Goal: Task Accomplishment & Management: Complete application form

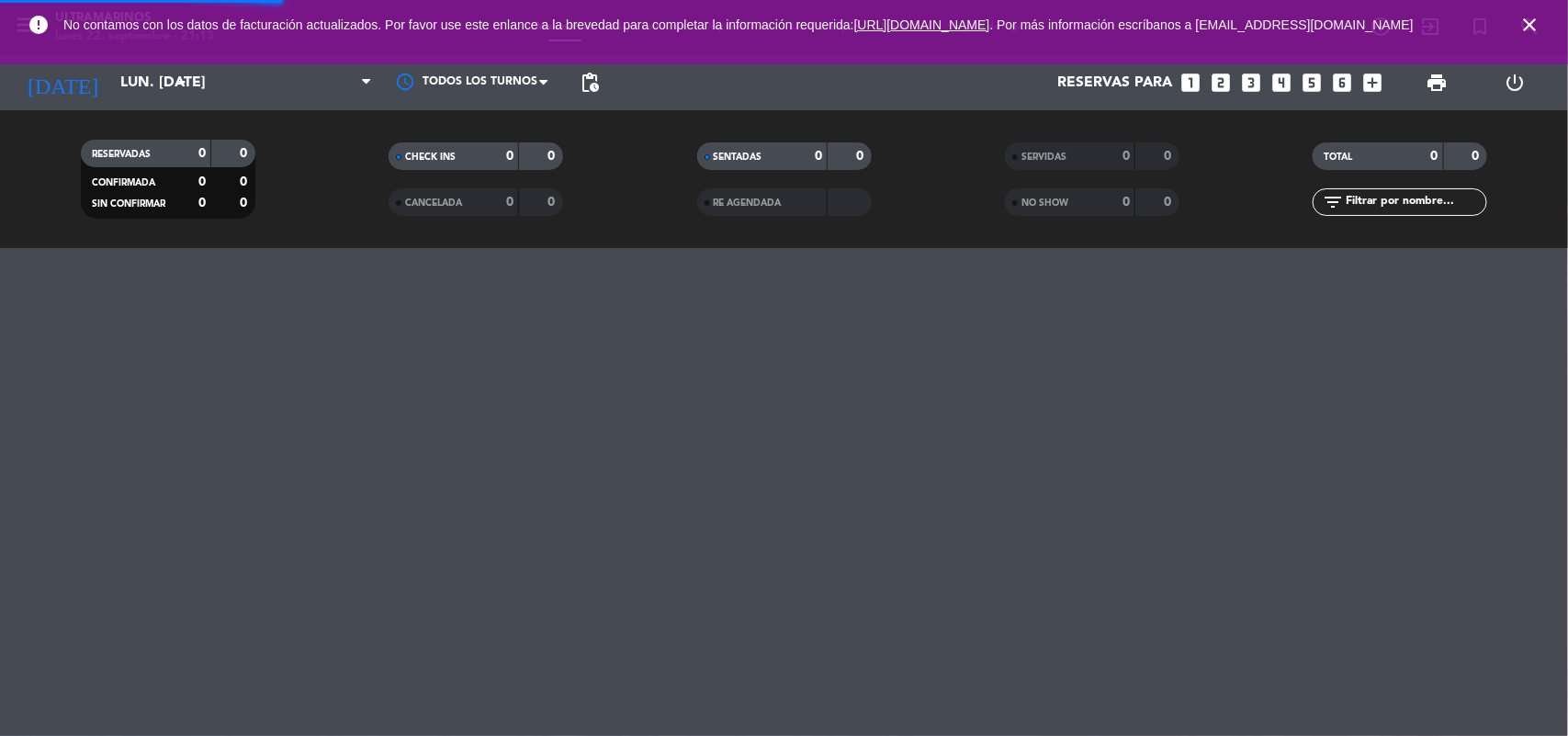
click at [1528, 28] on icon "close" at bounding box center [1529, 25] width 22 height 22
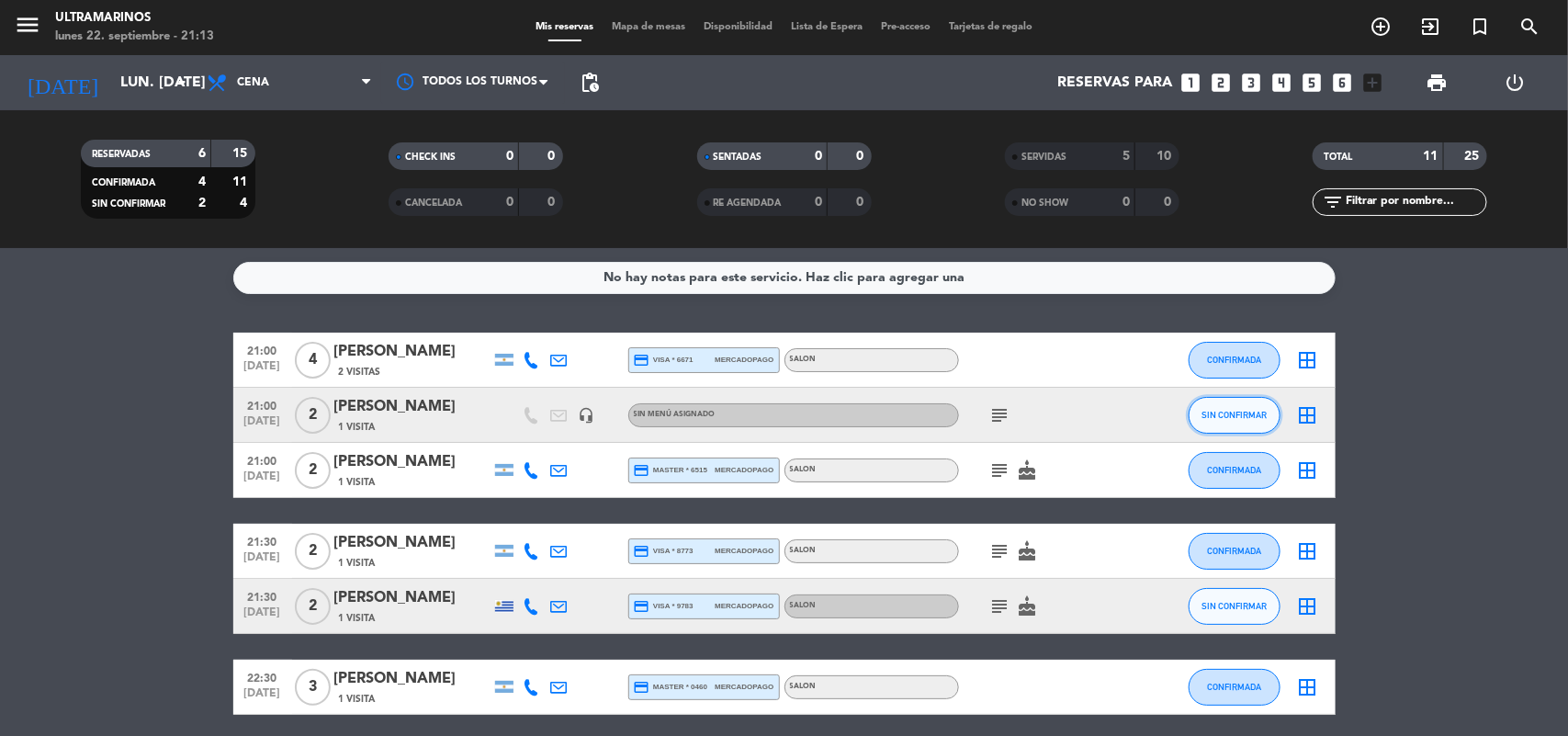
click at [1247, 415] on span "SIN CONFIRMAR" at bounding box center [1234, 414] width 65 height 10
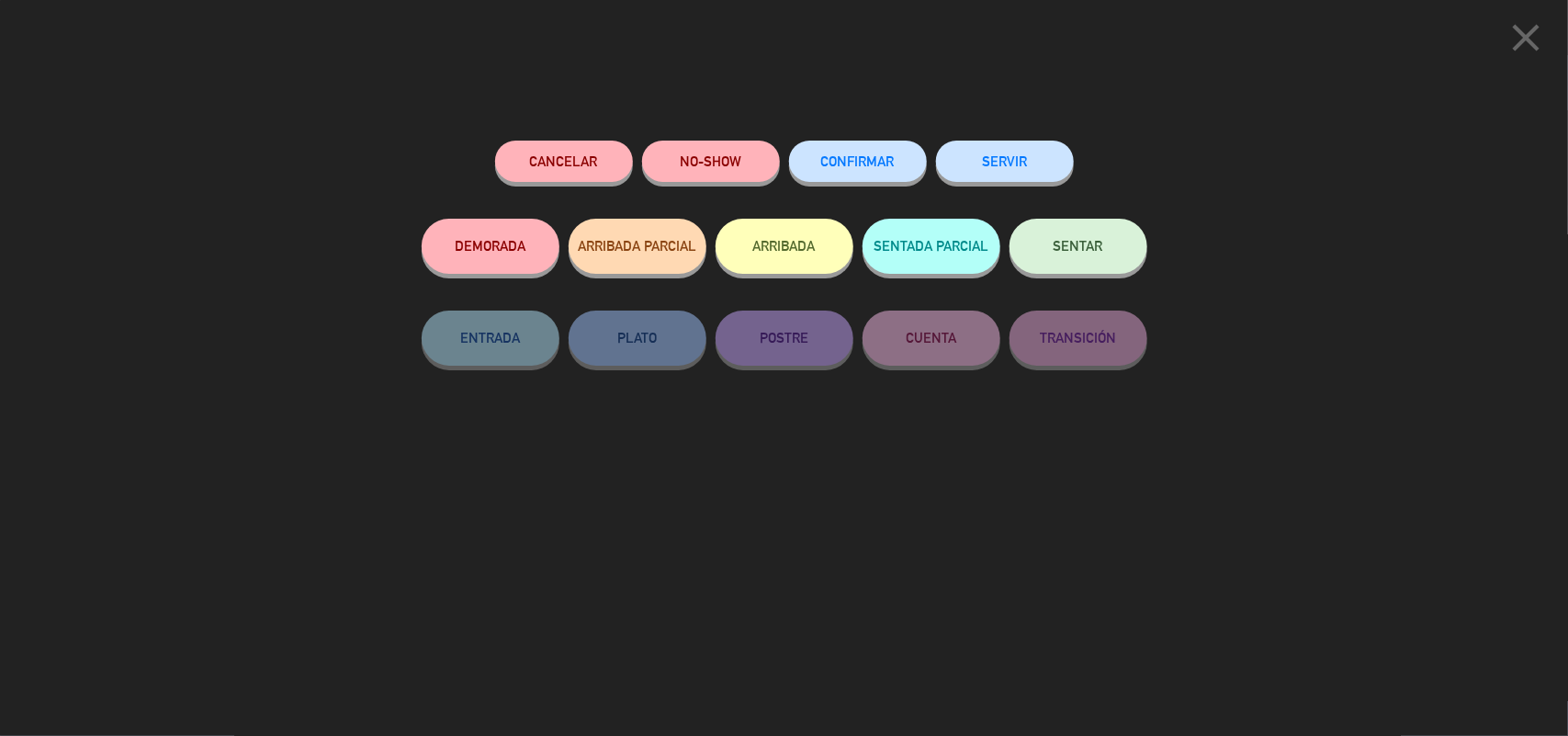
click at [1021, 174] on button "SERVIR" at bounding box center [1005, 161] width 138 height 42
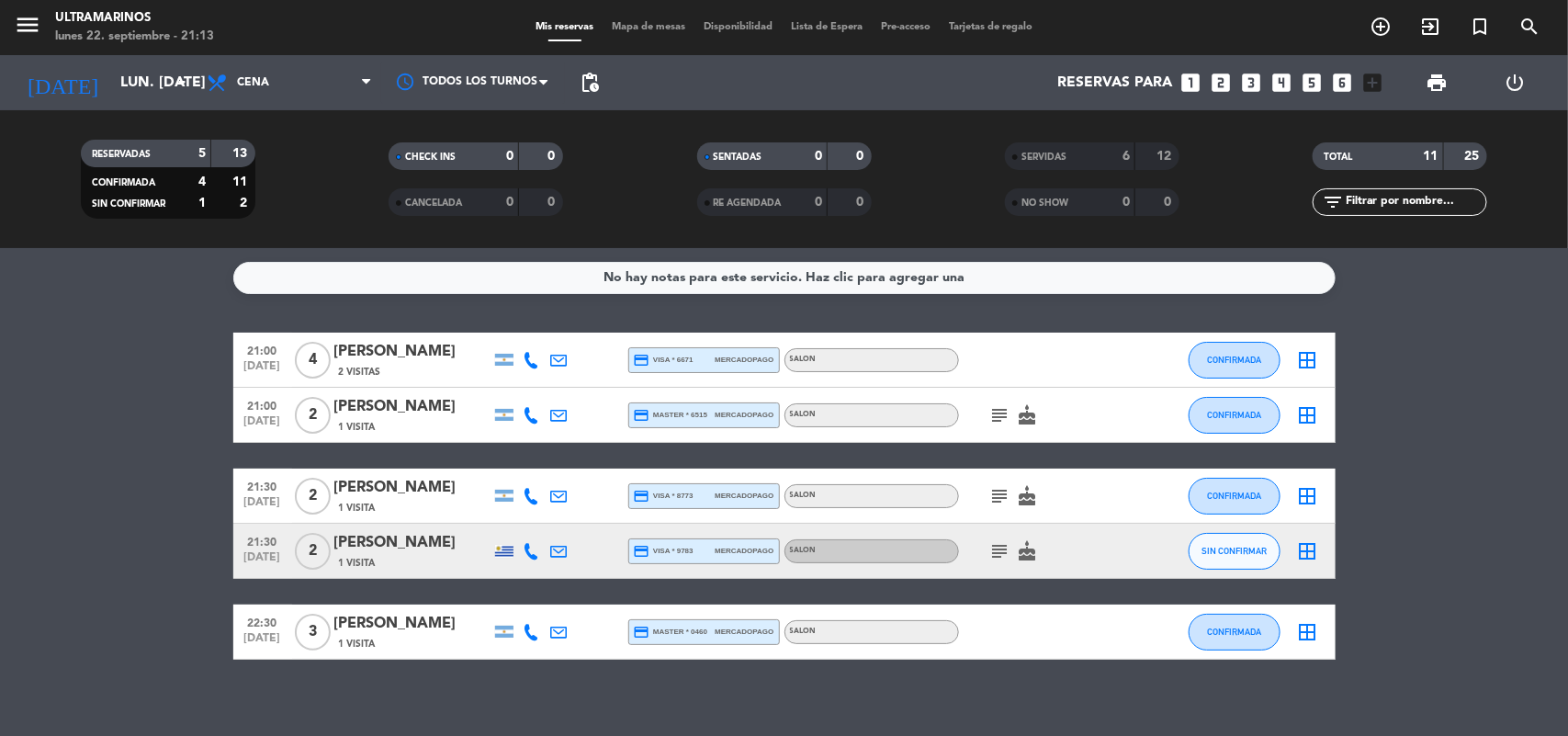
click at [432, 355] on div "[PERSON_NAME]" at bounding box center [413, 351] width 156 height 24
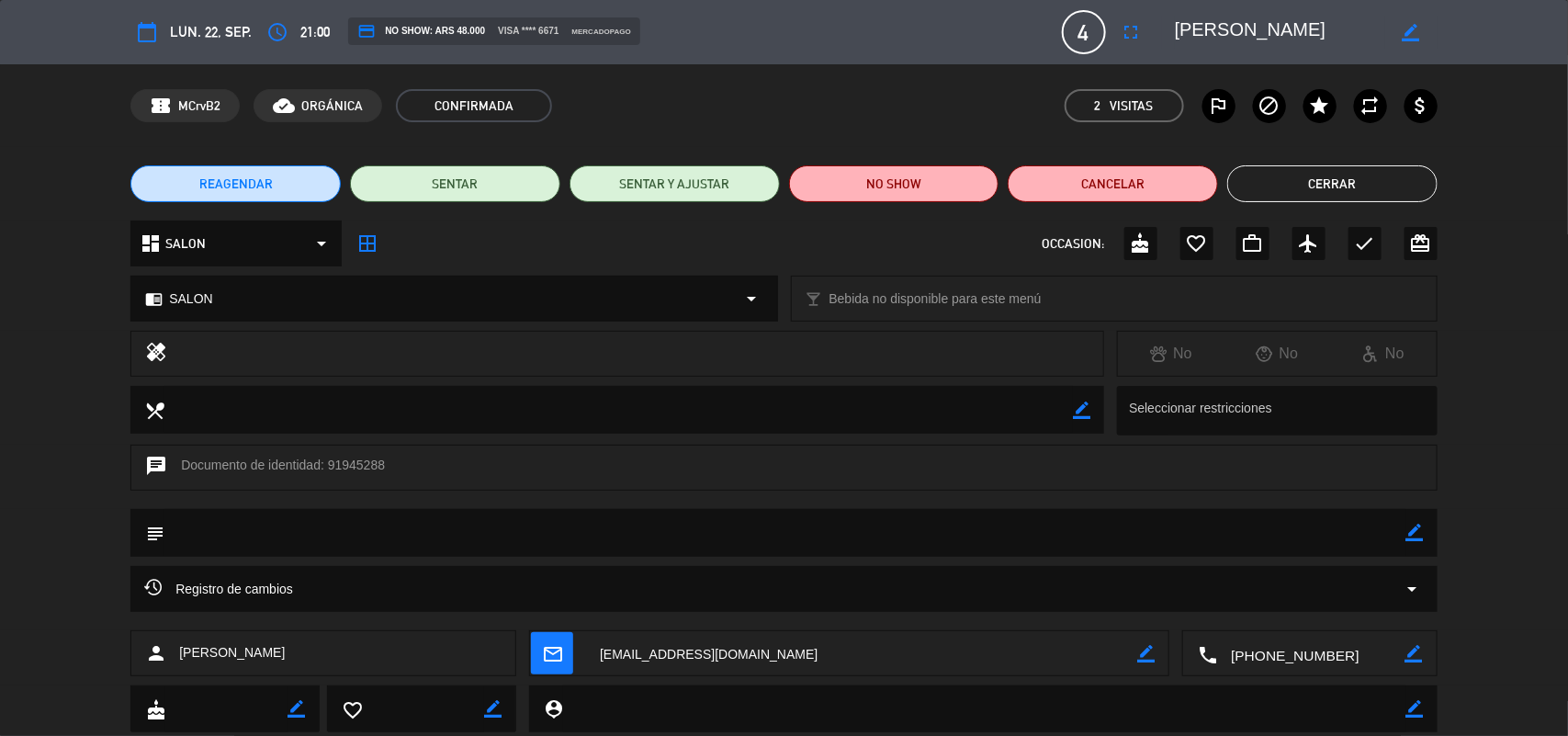
click at [1366, 166] on button "Cerrar" at bounding box center [1332, 183] width 211 height 37
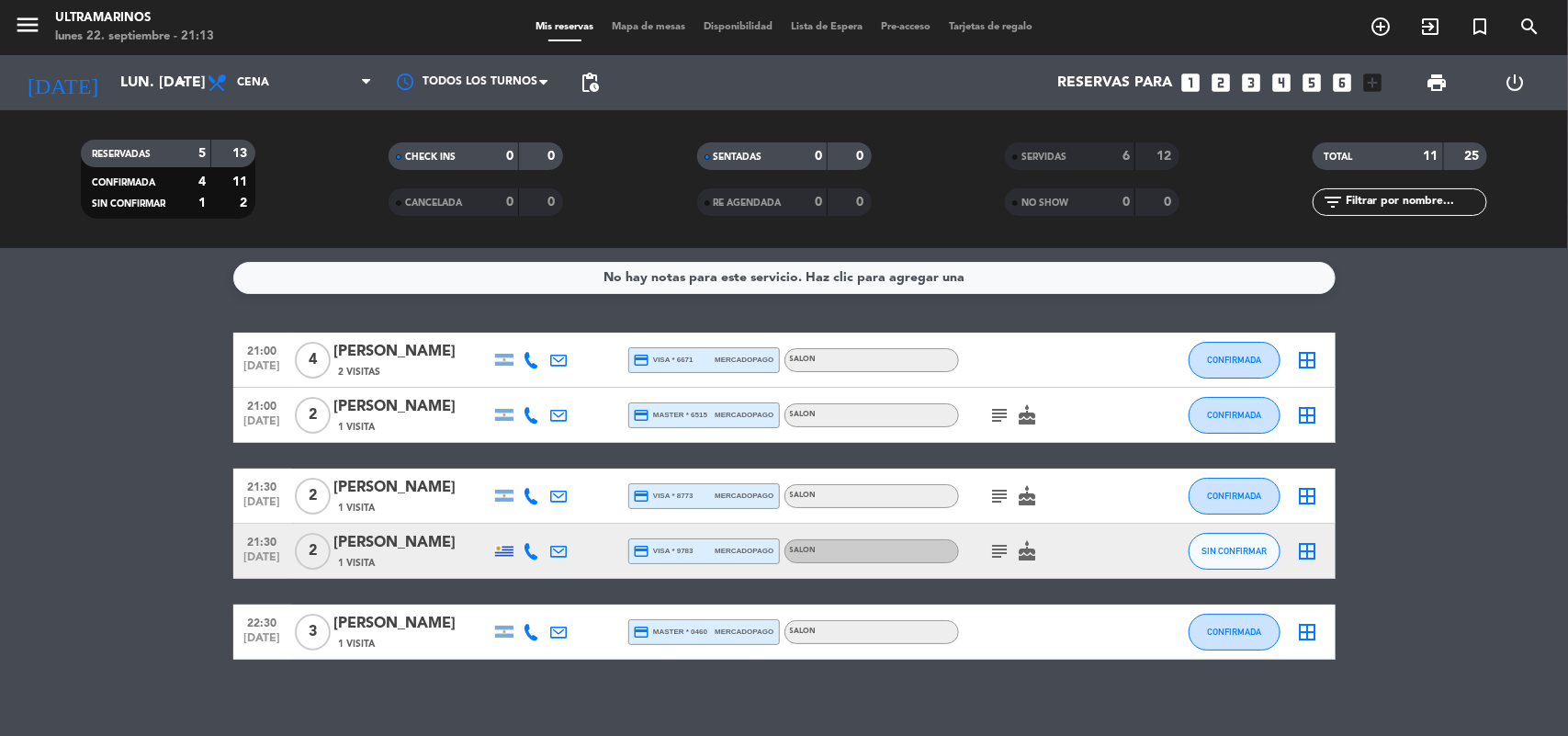
click at [992, 417] on icon "subject" at bounding box center [1001, 414] width 22 height 22
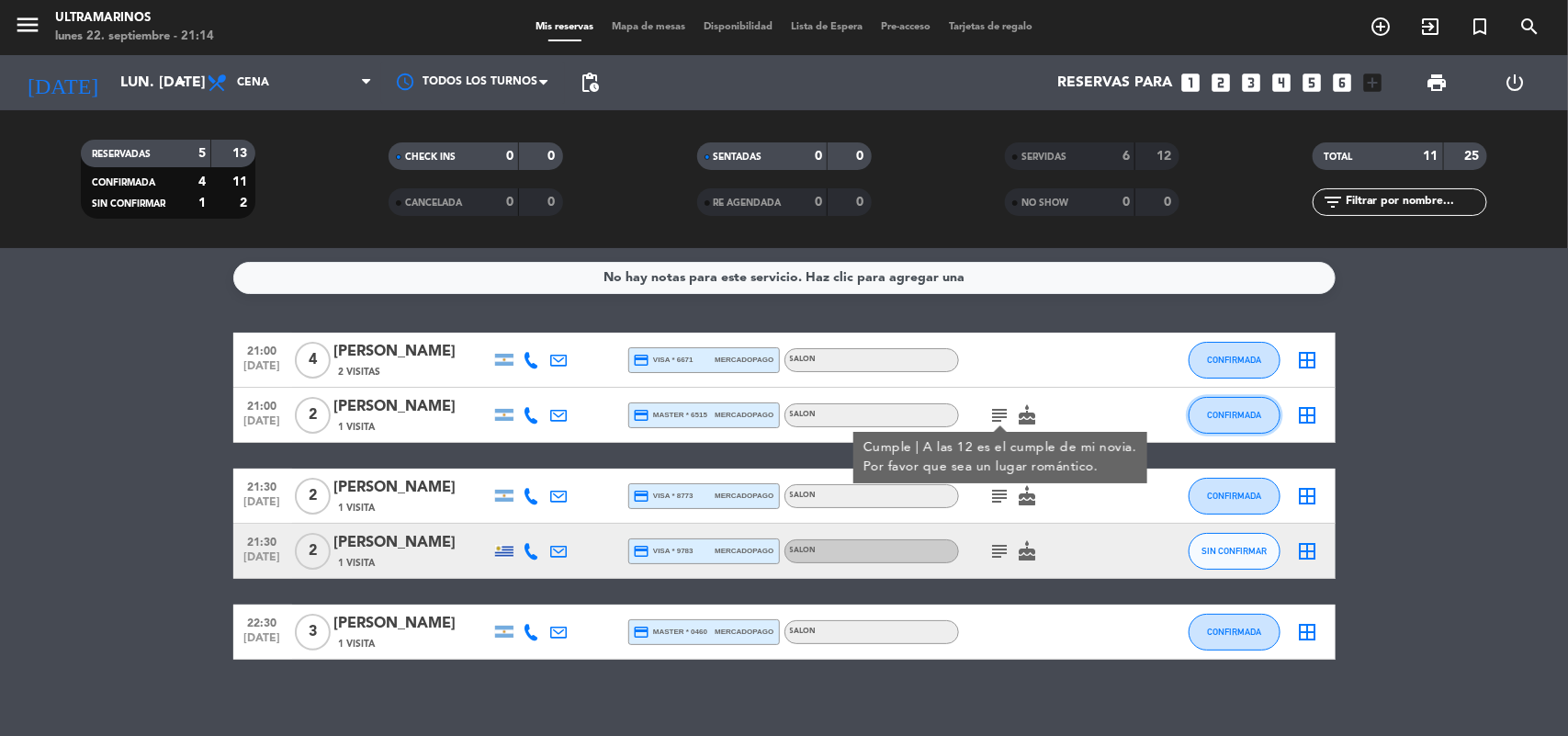
click at [1263, 404] on button "CONFIRMADA" at bounding box center [1234, 414] width 92 height 37
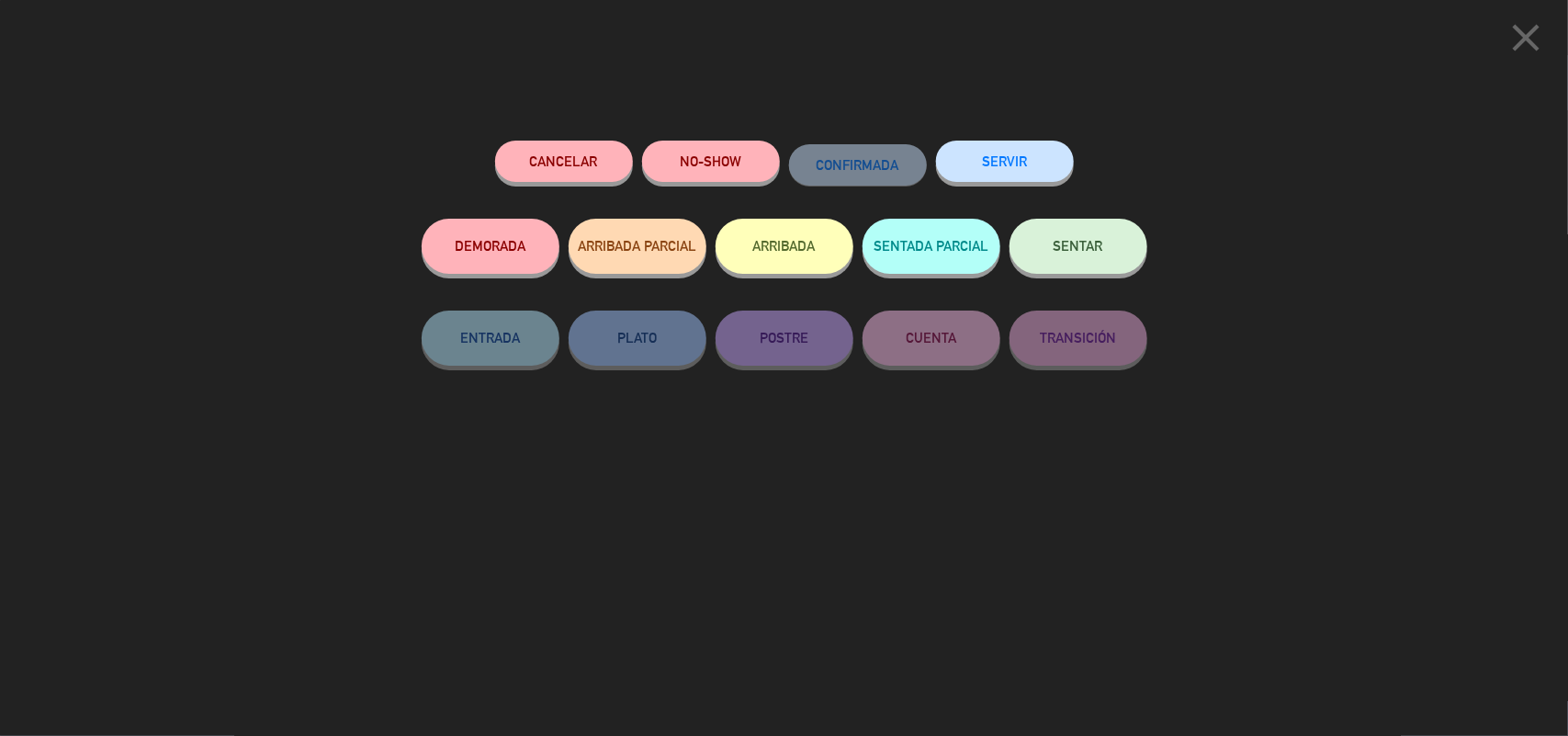
click at [966, 177] on button "SERVIR" at bounding box center [1005, 161] width 138 height 42
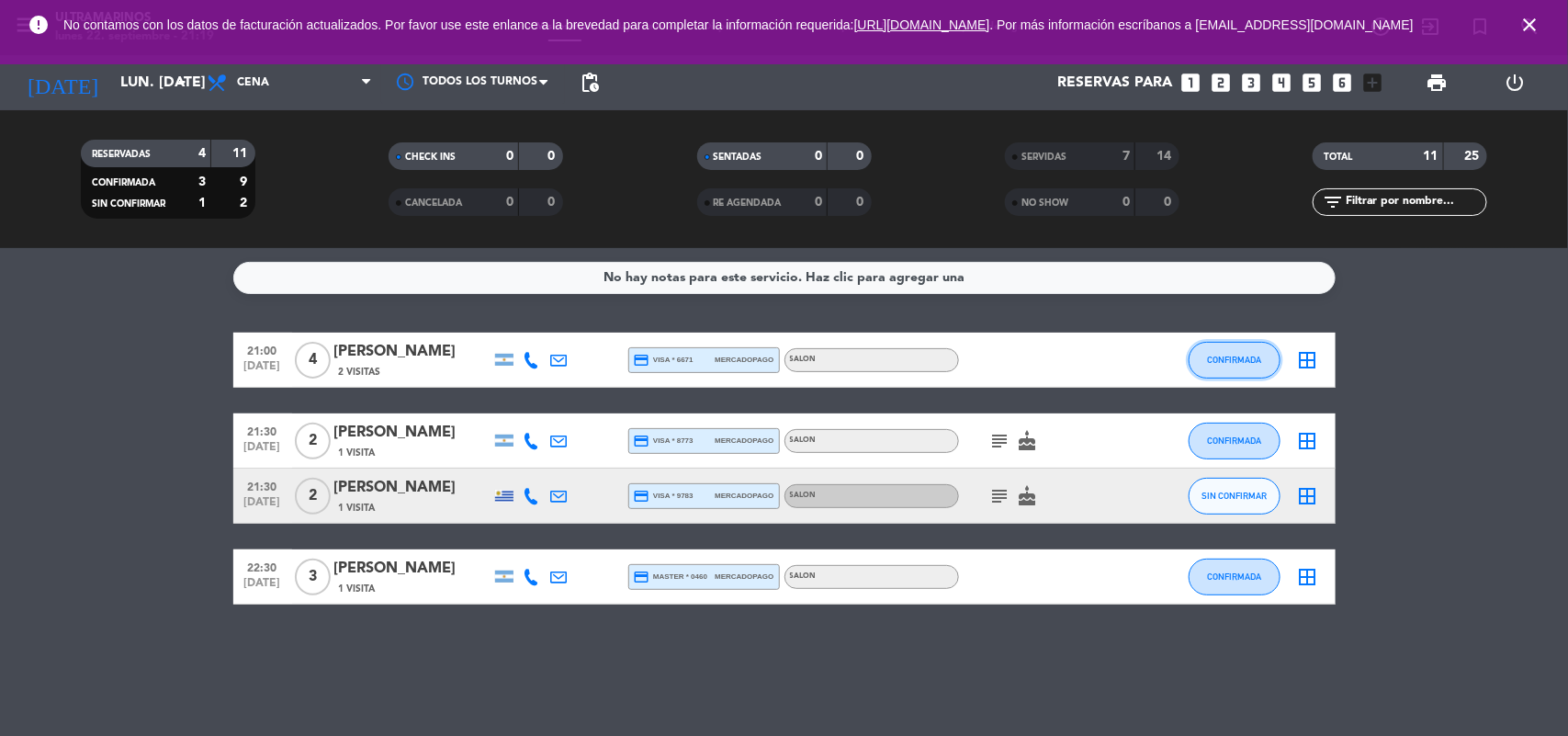
click at [1243, 346] on button "CONFIRMADA" at bounding box center [1234, 359] width 92 height 37
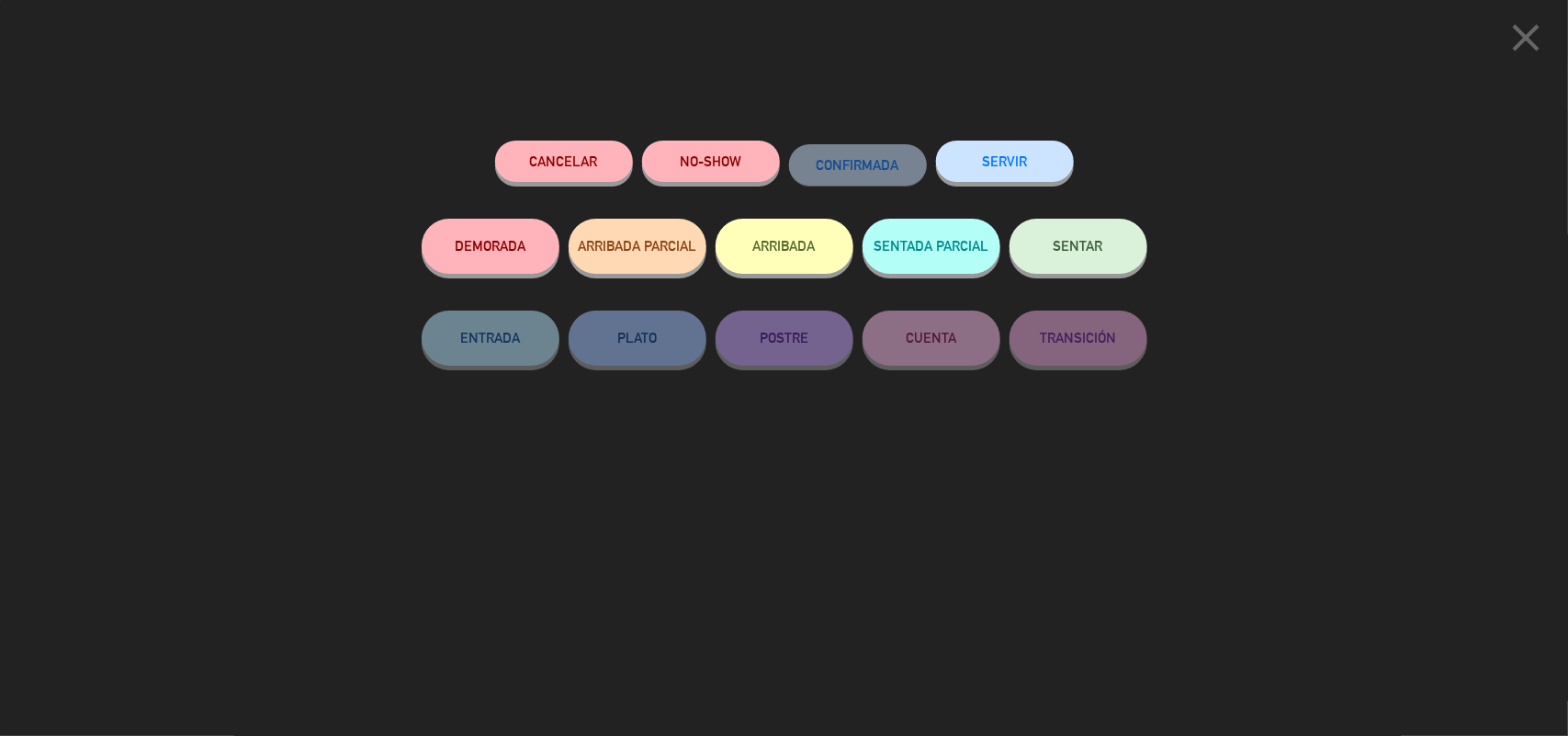
click at [972, 174] on button "SERVIR" at bounding box center [1005, 161] width 138 height 42
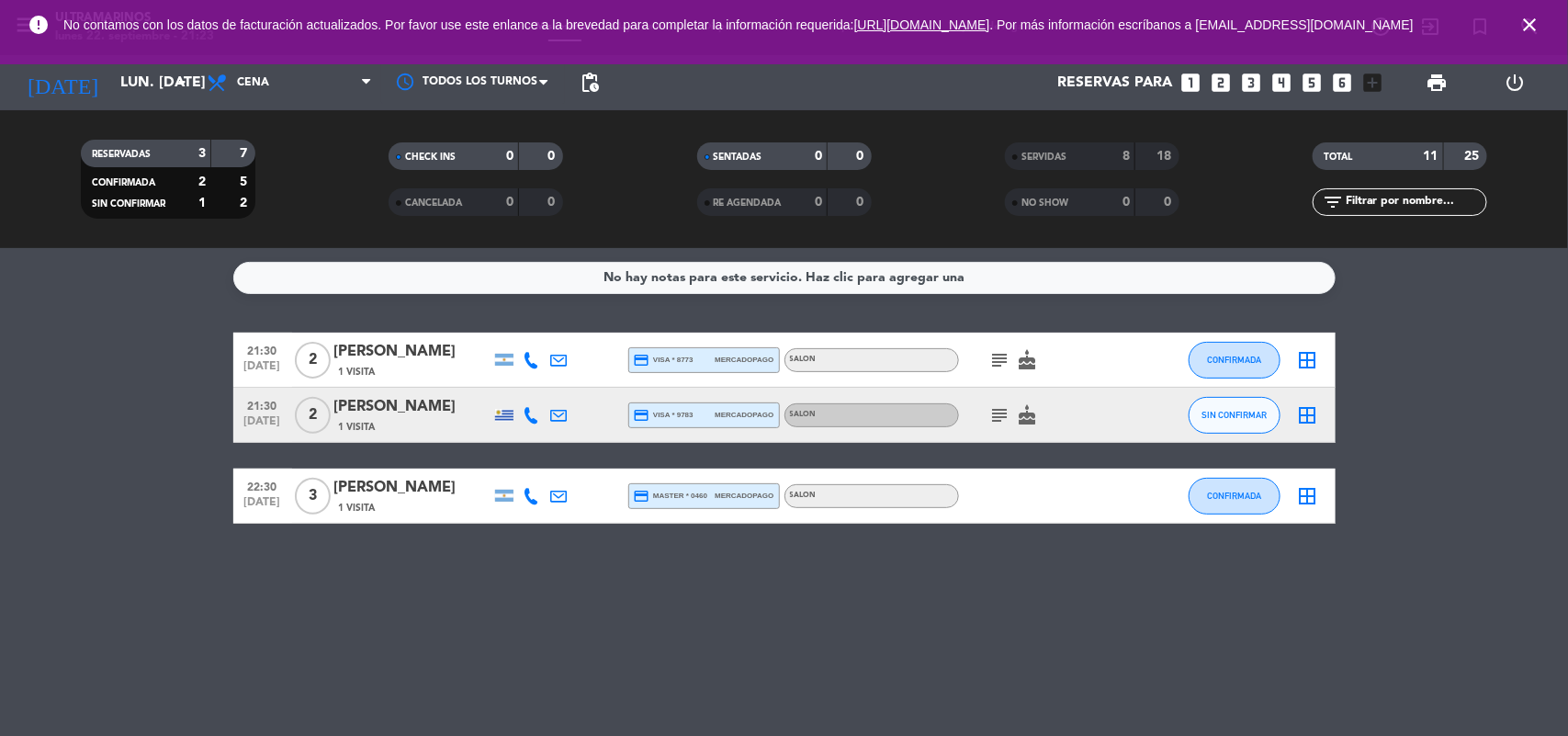
click at [1233, 73] on div "Reservas para looks_one looks_two looks_3 looks_4 looks_5 looks_6 add_box" at bounding box center [1000, 83] width 784 height 55
click at [1225, 73] on icon "looks_two" at bounding box center [1222, 82] width 24 height 24
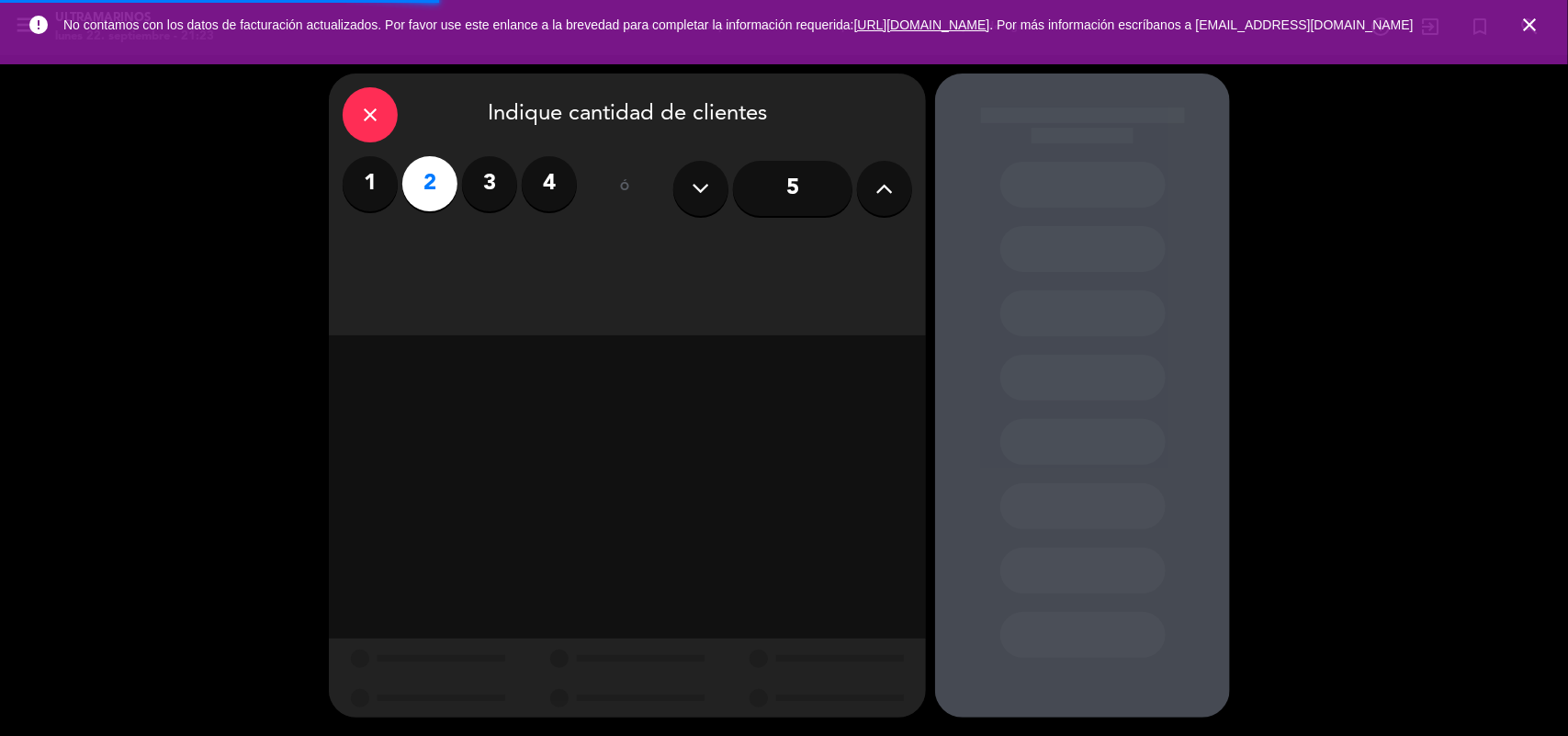
click at [1539, 26] on icon "close" at bounding box center [1529, 25] width 22 height 22
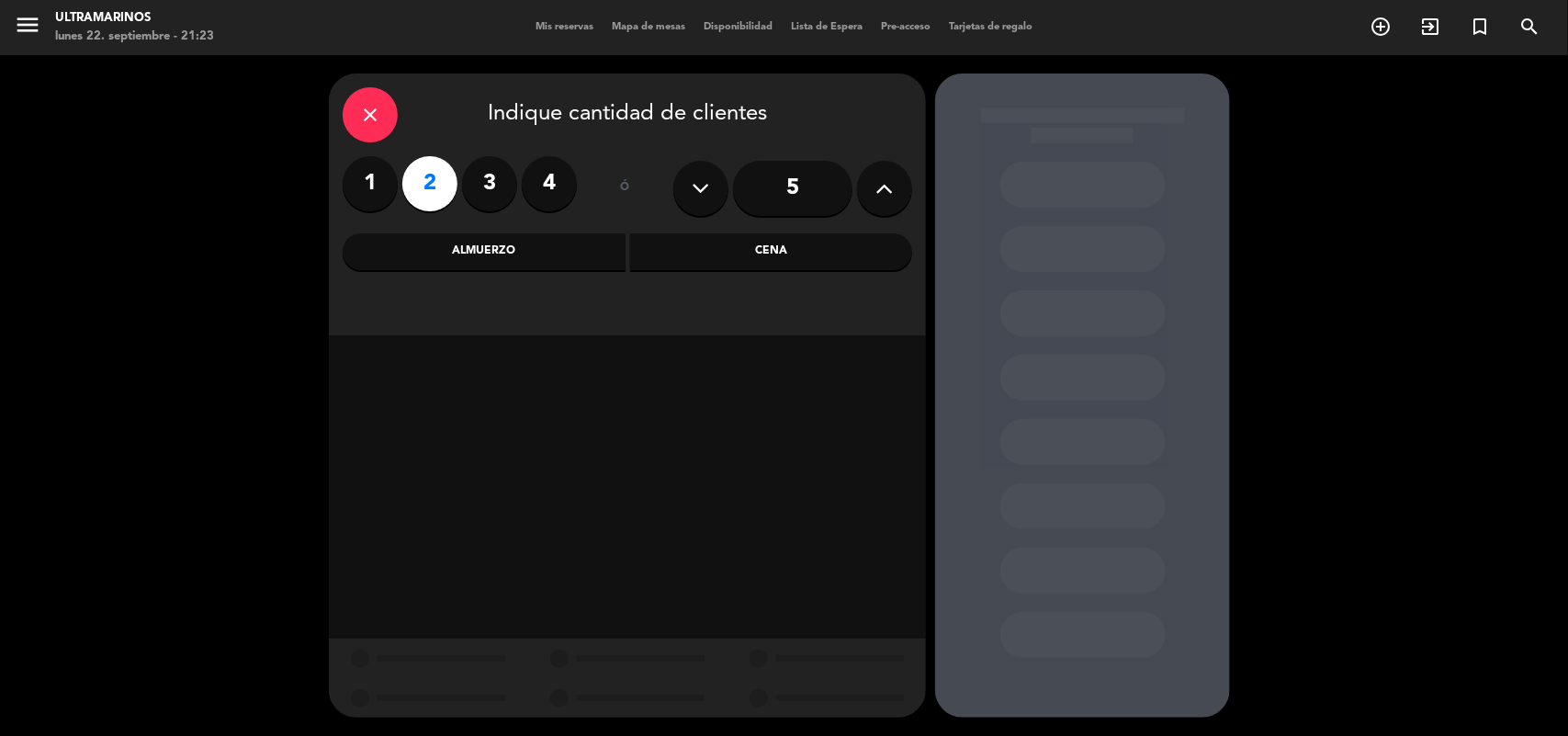
click at [735, 238] on div "Cena" at bounding box center [772, 251] width 283 height 37
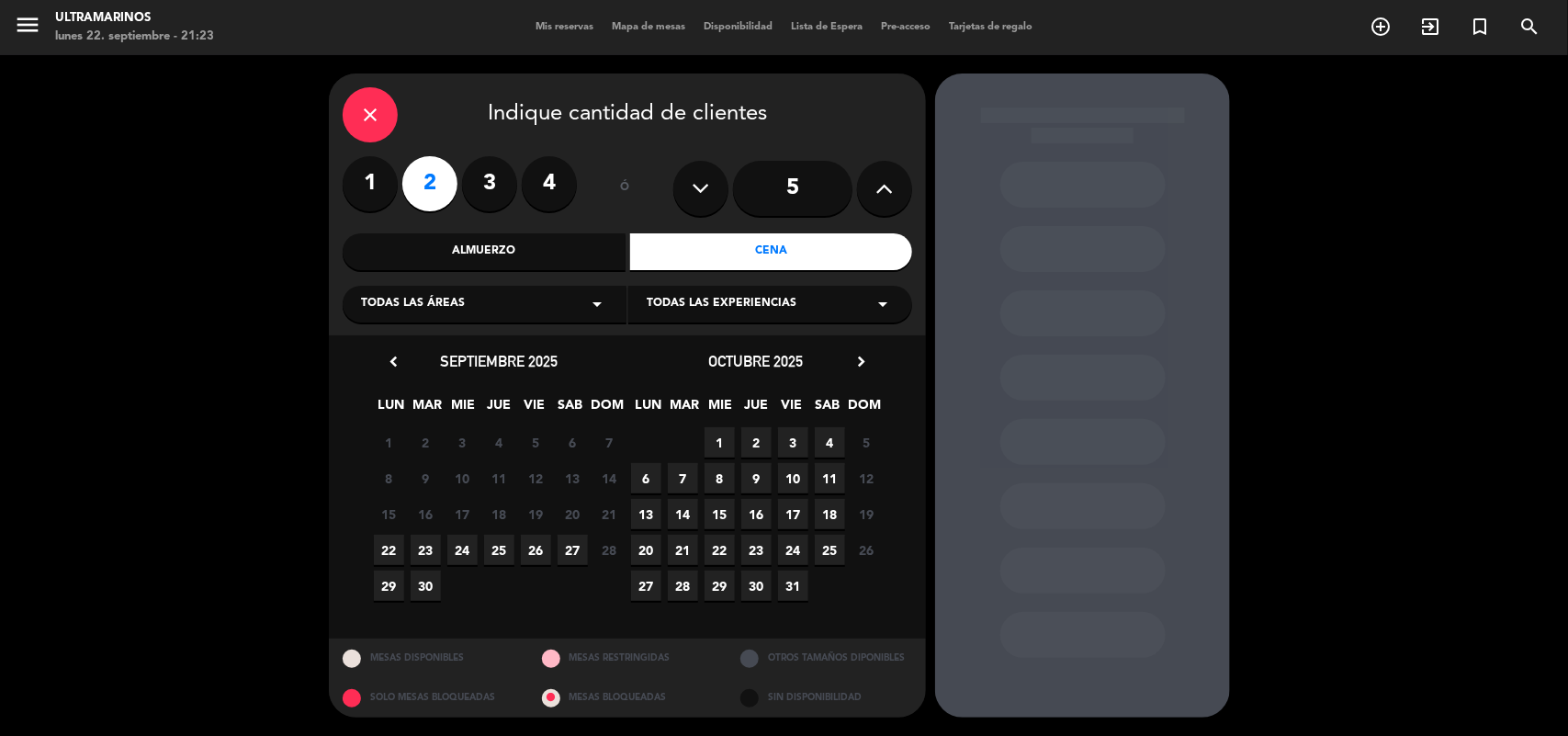
click at [384, 544] on span "22" at bounding box center [389, 549] width 31 height 31
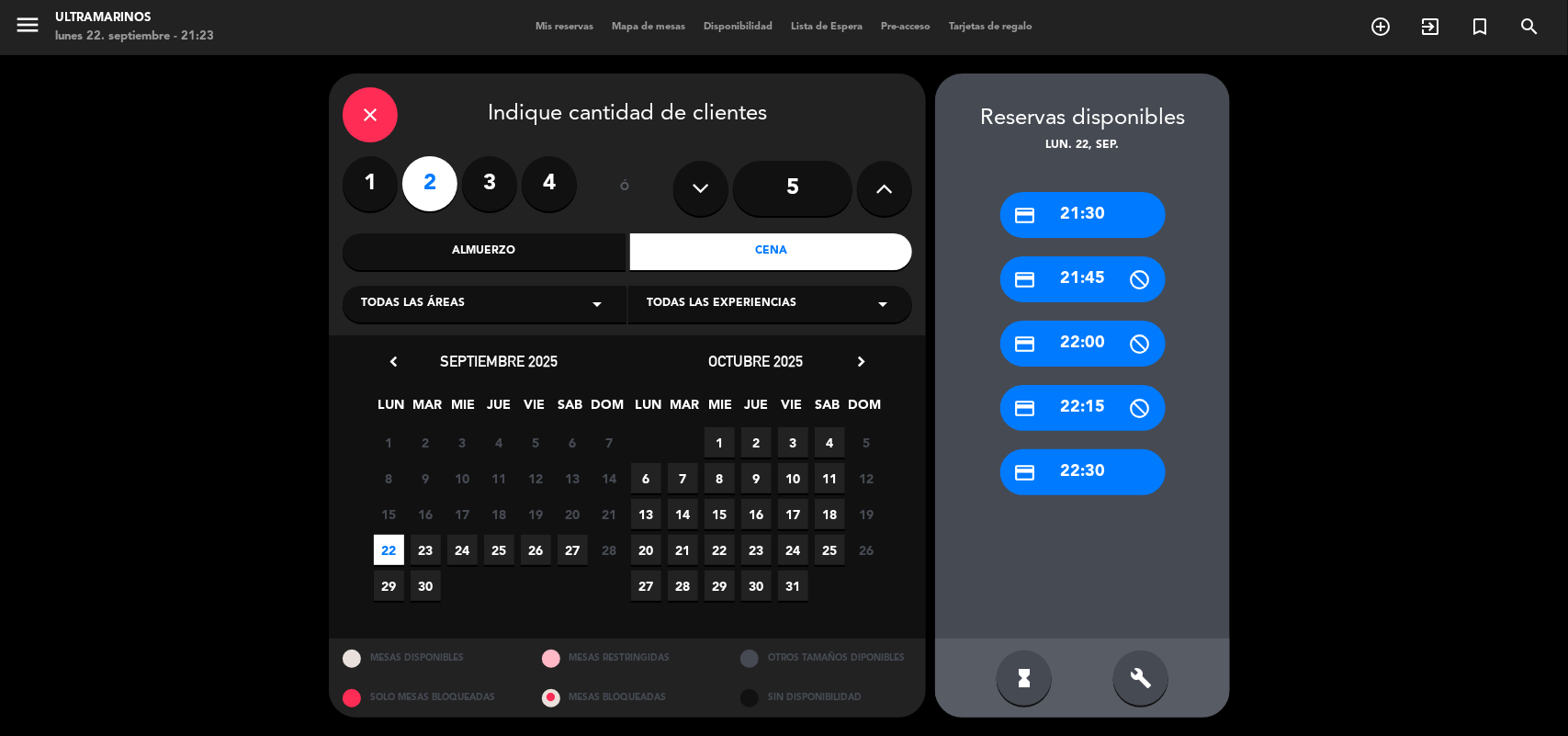
click at [1109, 410] on div "credit_card 22:15" at bounding box center [1083, 408] width 165 height 46
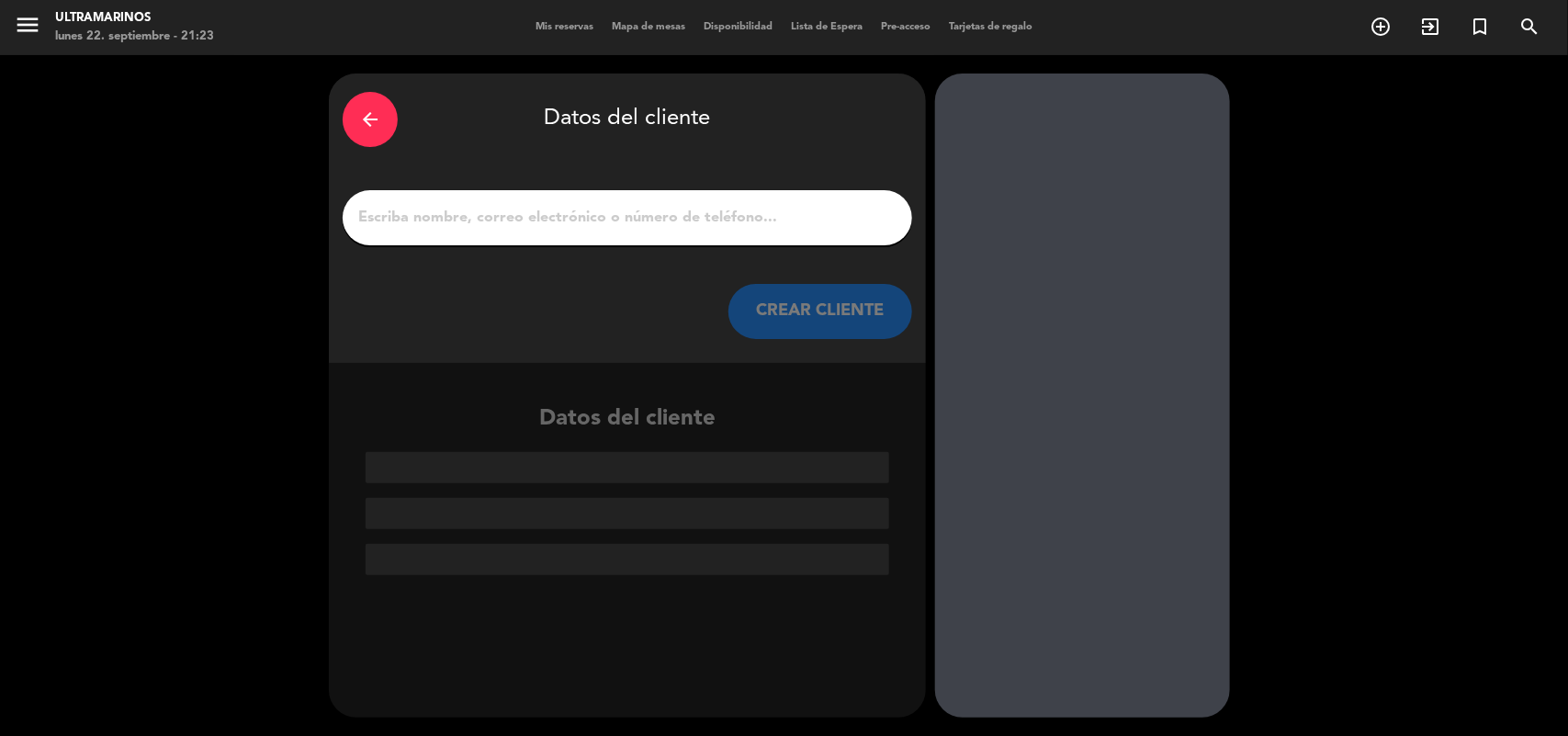
click at [654, 207] on input "1" at bounding box center [628, 218] width 542 height 26
click at [614, 223] on input "1" at bounding box center [628, 218] width 542 height 26
paste input "Osin"
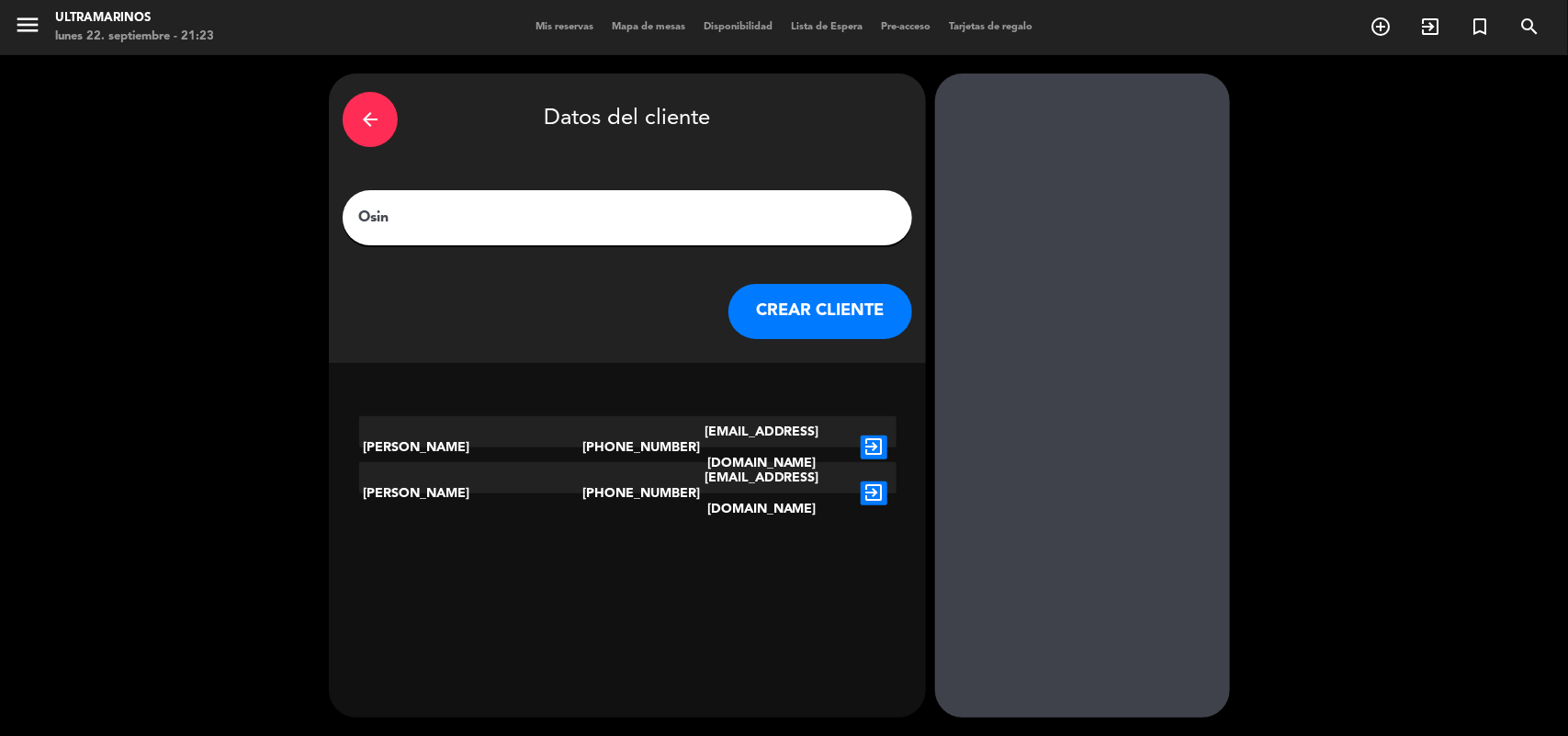
type input "Osin"
click at [776, 313] on button "CREAR CLIENTE" at bounding box center [821, 312] width 184 height 55
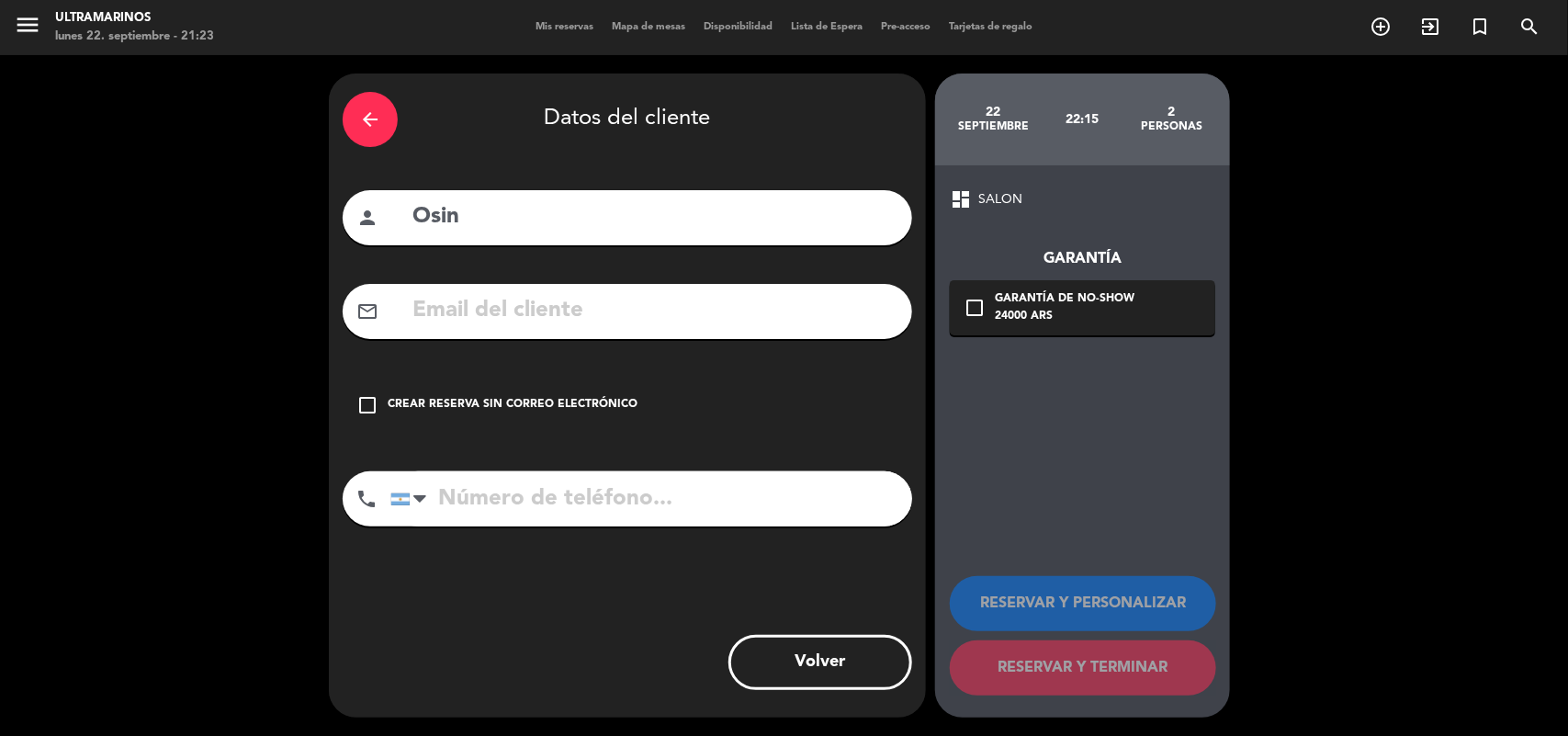
click at [542, 520] on input "tel" at bounding box center [650, 499] width 522 height 55
paste input "[PHONE_NUMBER]"
type input "[PHONE_NUMBER]"
click at [1011, 504] on div "dashboard SALON Garantía check_box_outline_blank Garantía de no-show 24000 ARS …" at bounding box center [1083, 441] width 295 height 552
click at [595, 384] on div "check_box_outline_blank Crear reserva sin correo electrónico" at bounding box center [628, 406] width 570 height 55
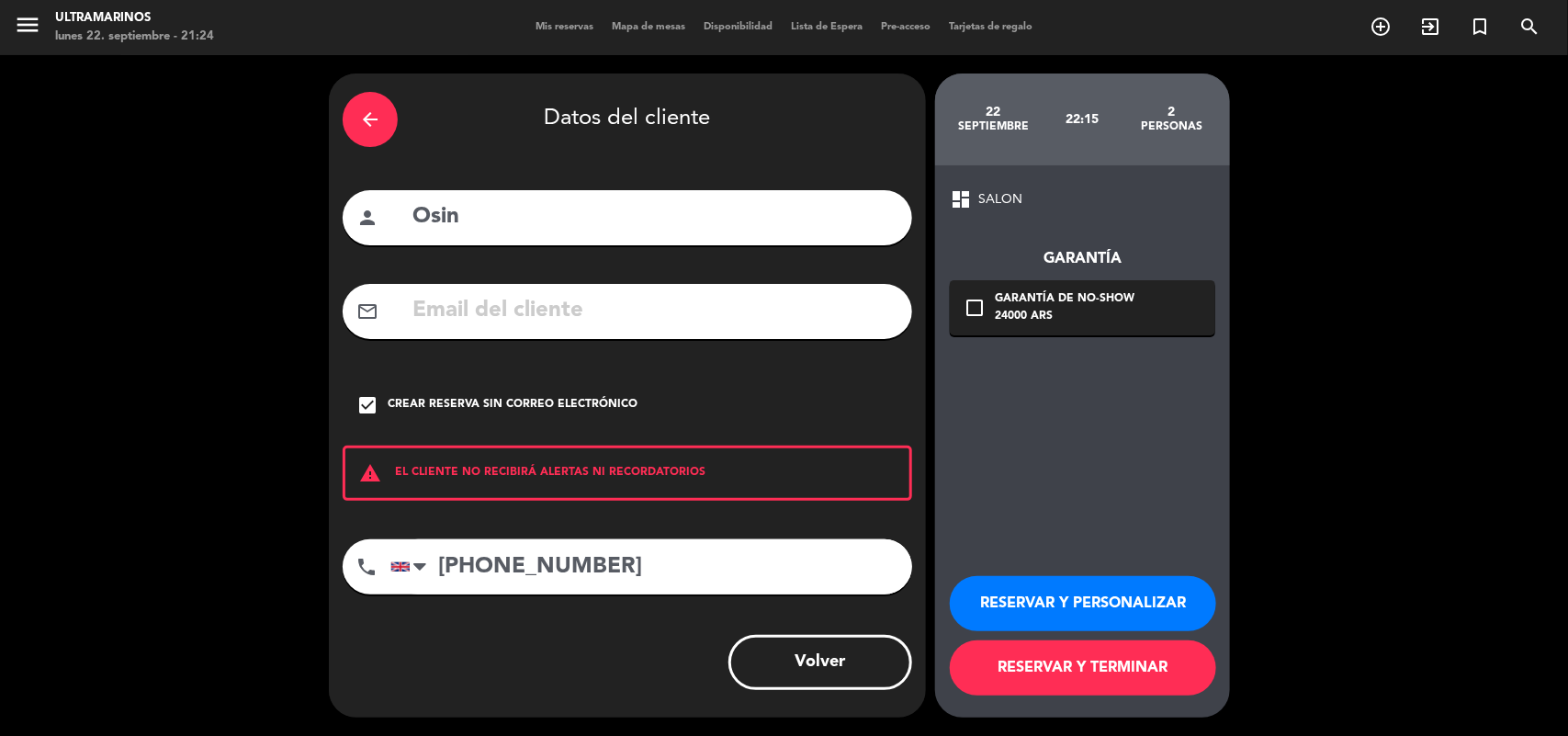
click at [1043, 585] on button "RESERVAR Y PERSONALIZAR" at bounding box center [1083, 603] width 266 height 55
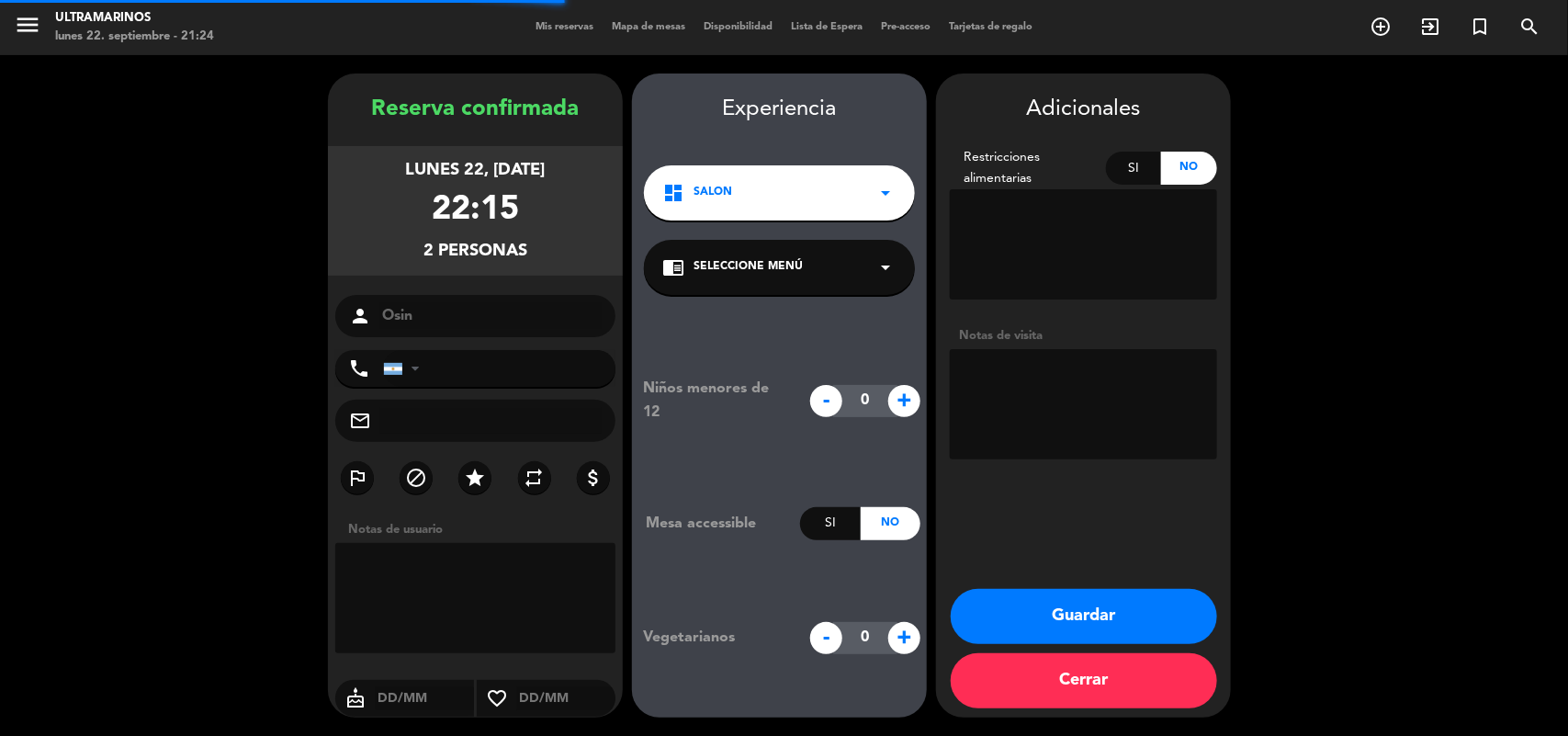
type input "[PHONE_NUMBER]"
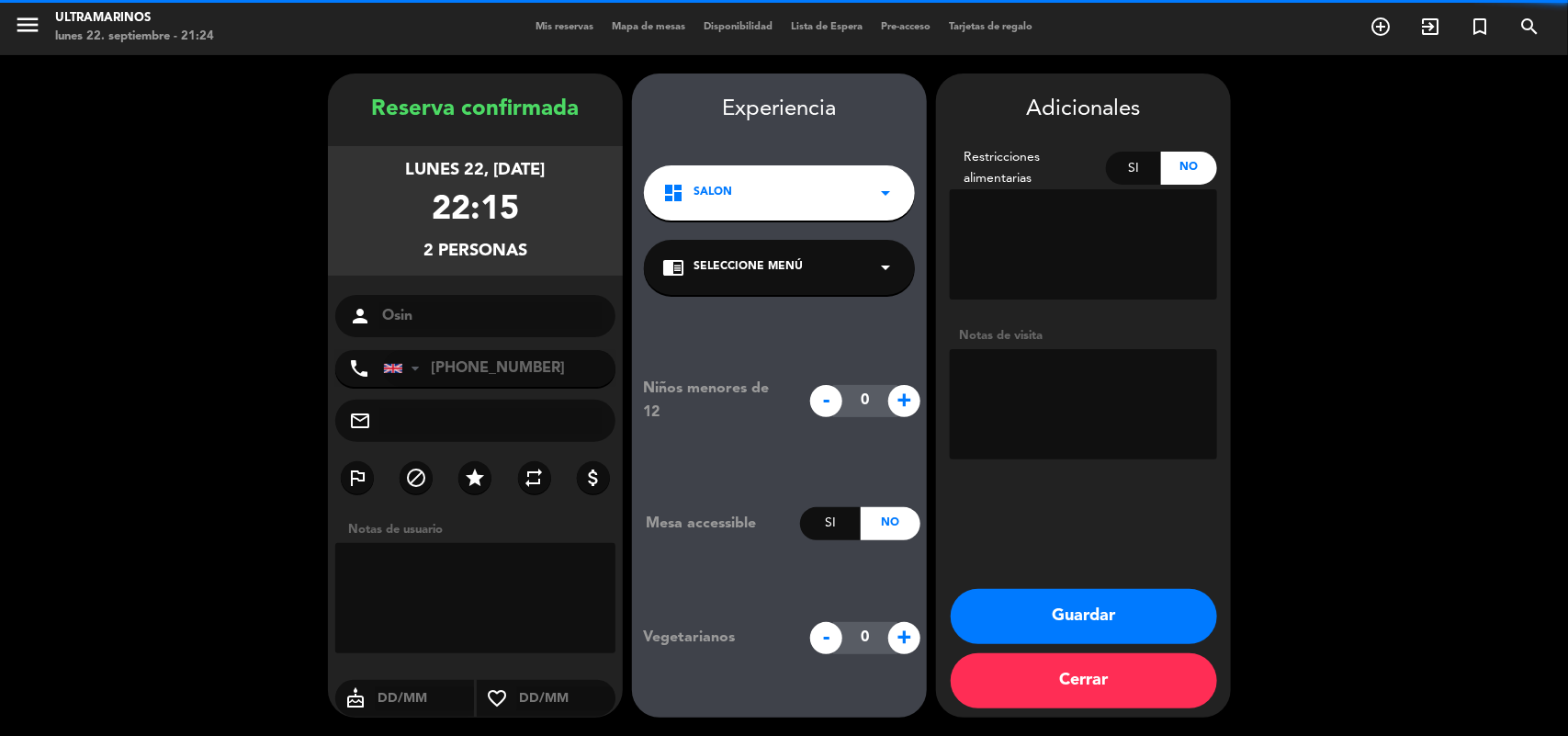
drag, startPoint x: 695, startPoint y: 267, endPoint x: 711, endPoint y: 292, distance: 29.7
click at [696, 269] on span "Seleccione Menú" at bounding box center [748, 267] width 109 height 19
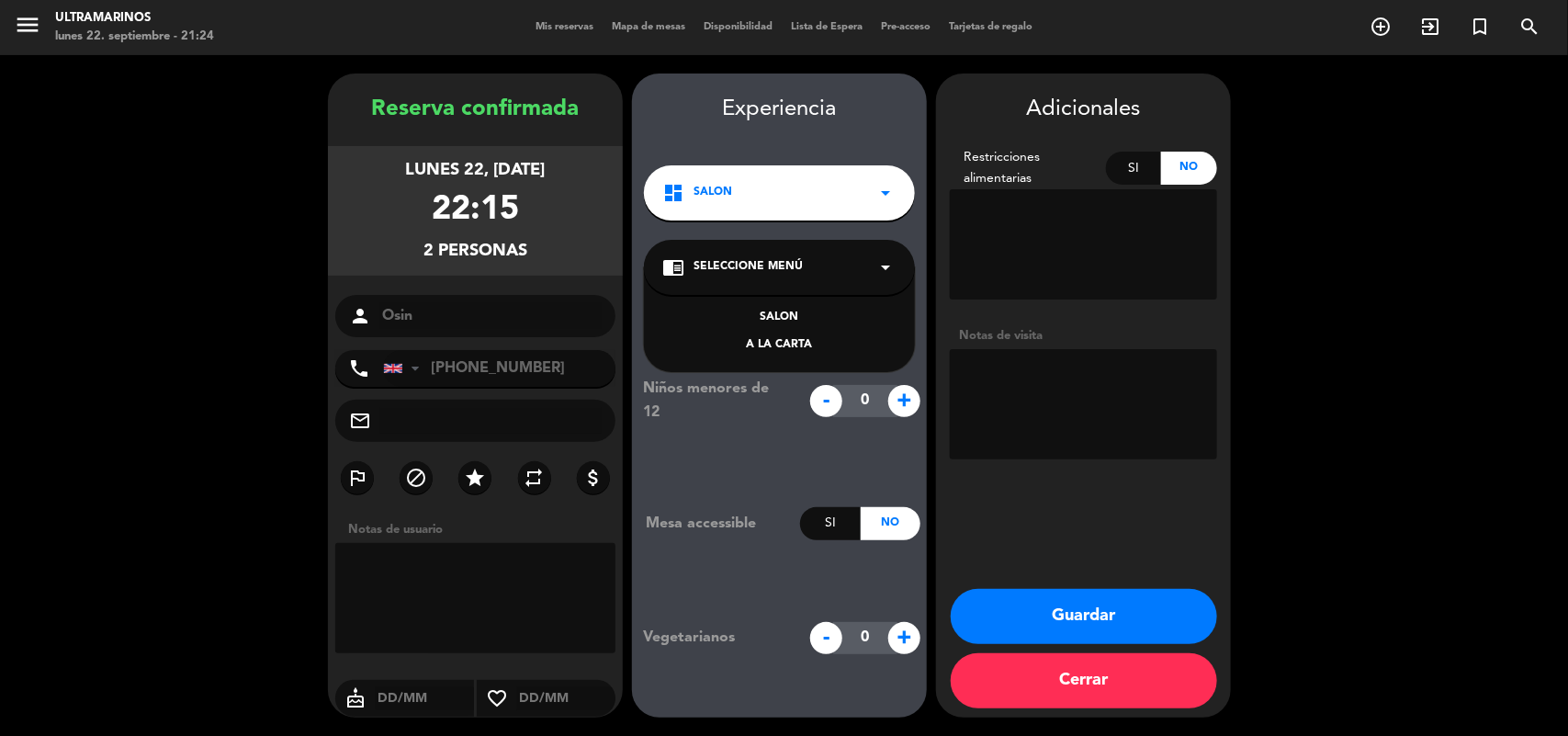
drag, startPoint x: 749, startPoint y: 322, endPoint x: 824, endPoint y: 320, distance: 75.0
click at [750, 322] on div "SALON" at bounding box center [779, 318] width 235 height 19
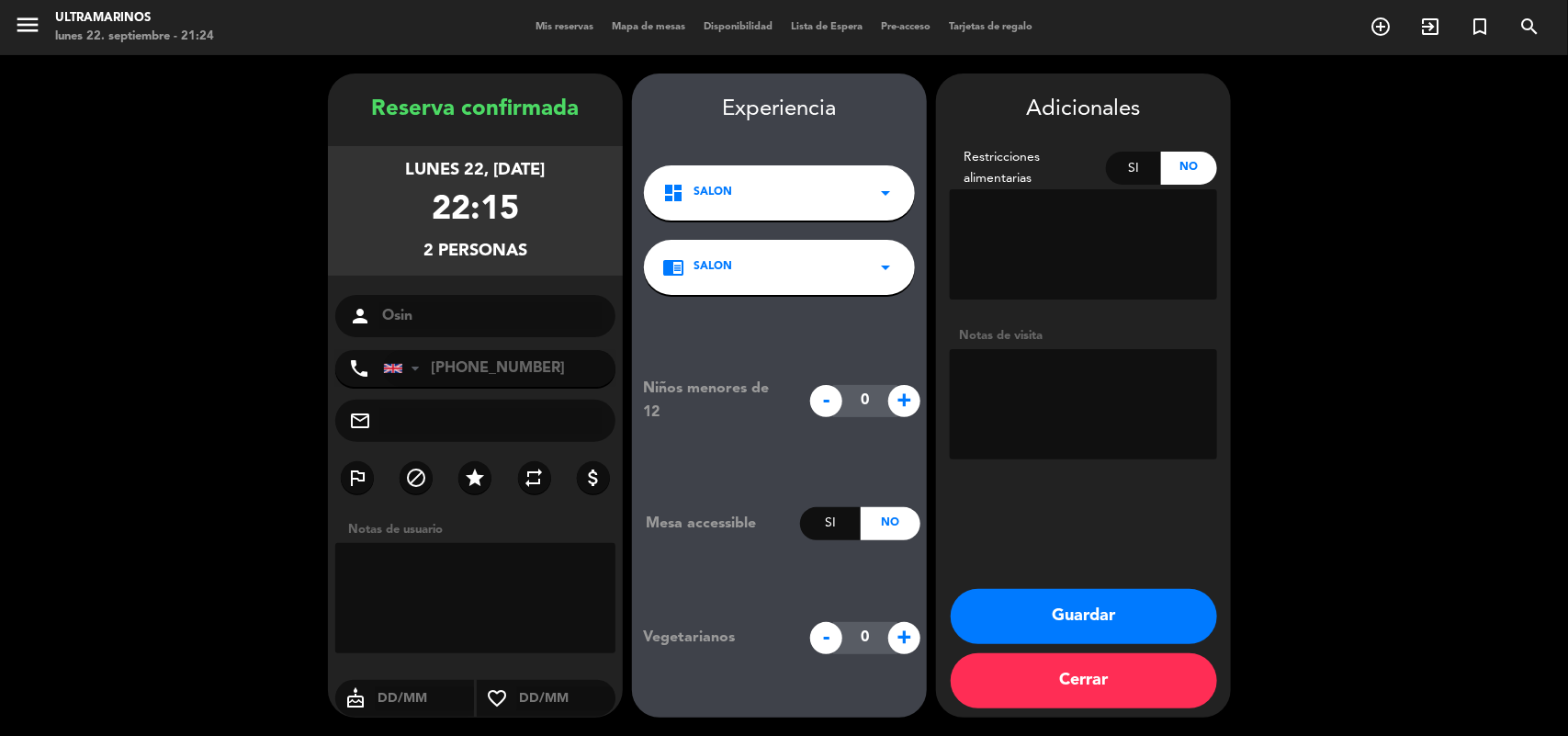
click at [1023, 617] on button "Guardar" at bounding box center [1084, 616] width 266 height 55
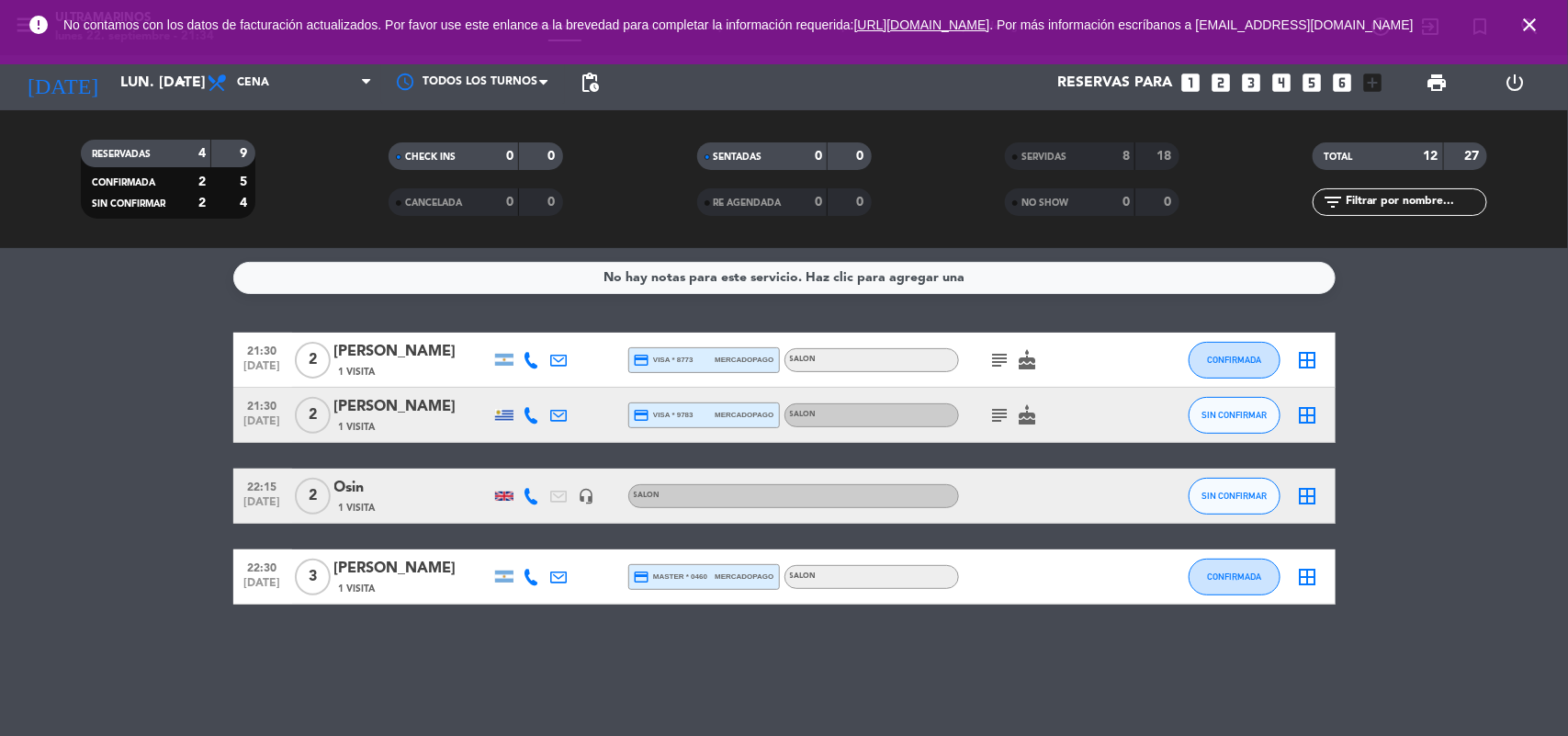
click at [990, 418] on icon "subject" at bounding box center [1001, 414] width 22 height 22
click at [1247, 423] on button "SIN CONFIRMAR" at bounding box center [1234, 414] width 92 height 37
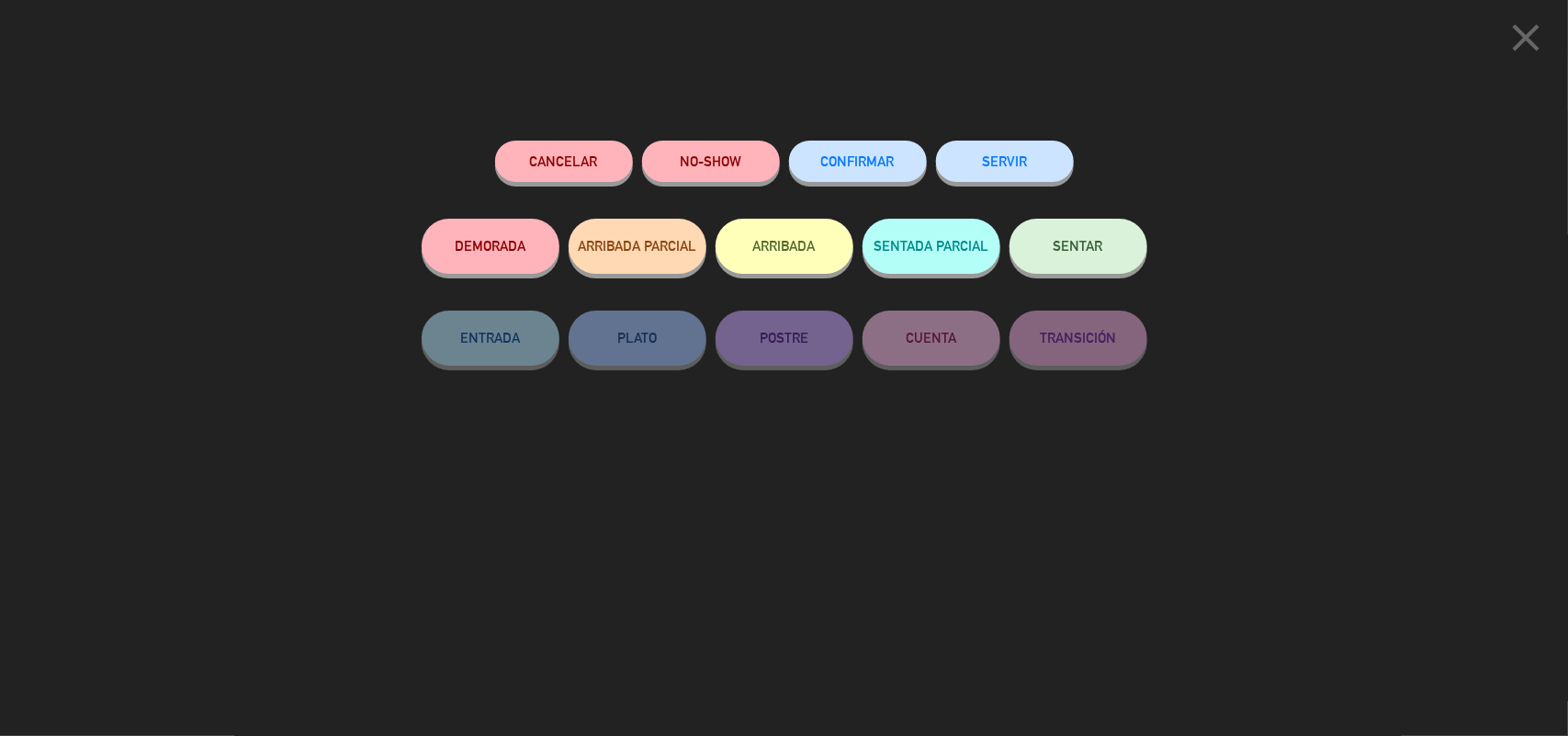
click at [868, 162] on span "CONFIRMAR" at bounding box center [858, 161] width 73 height 16
